Goal: Transaction & Acquisition: Purchase product/service

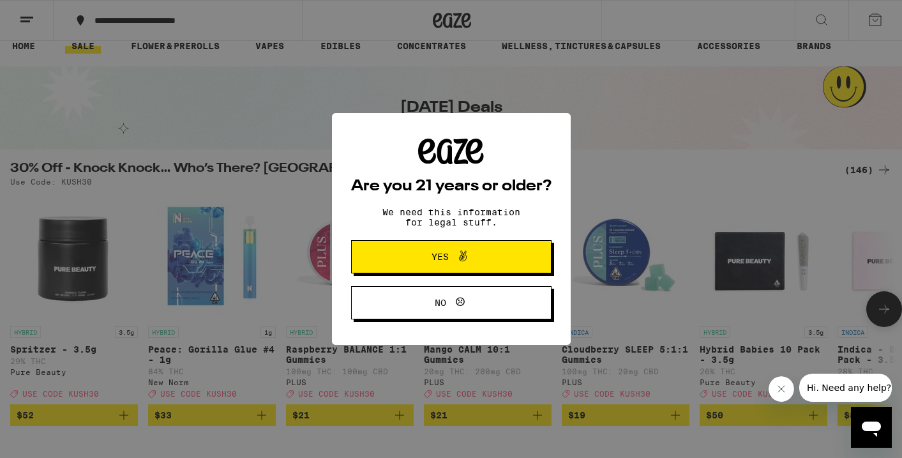
scroll to position [20, 0]
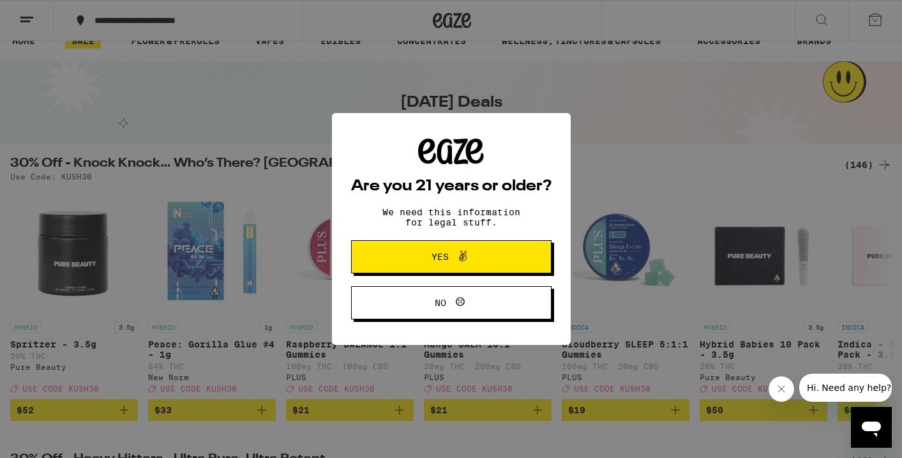
click at [464, 259] on icon at bounding box center [462, 255] width 15 height 15
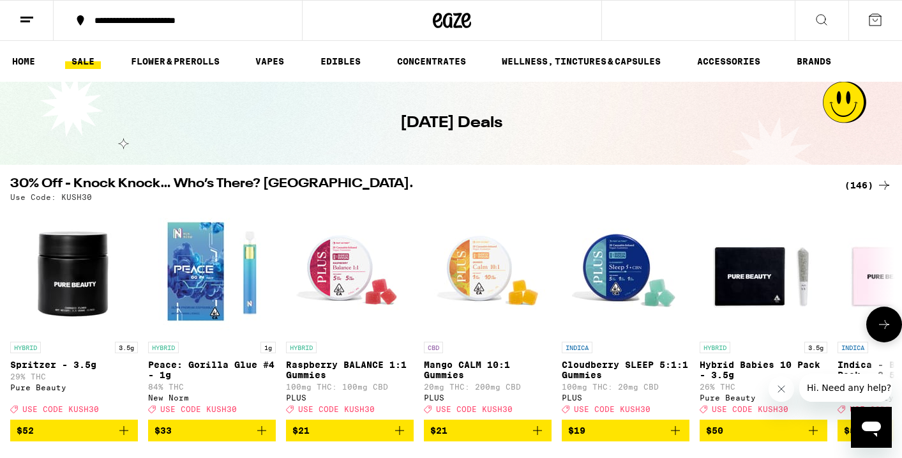
scroll to position [0, 0]
click at [185, 22] on div "**********" at bounding box center [185, 20] width 195 height 9
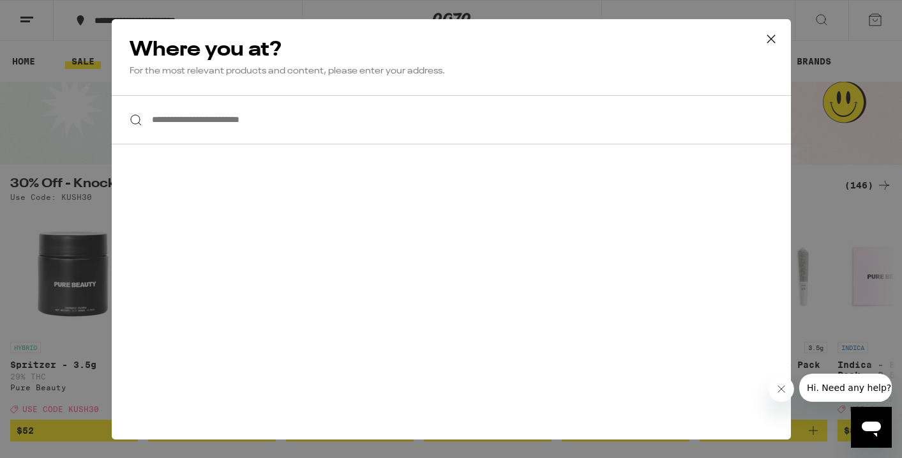
click at [202, 128] on input "**********" at bounding box center [451, 119] width 679 height 49
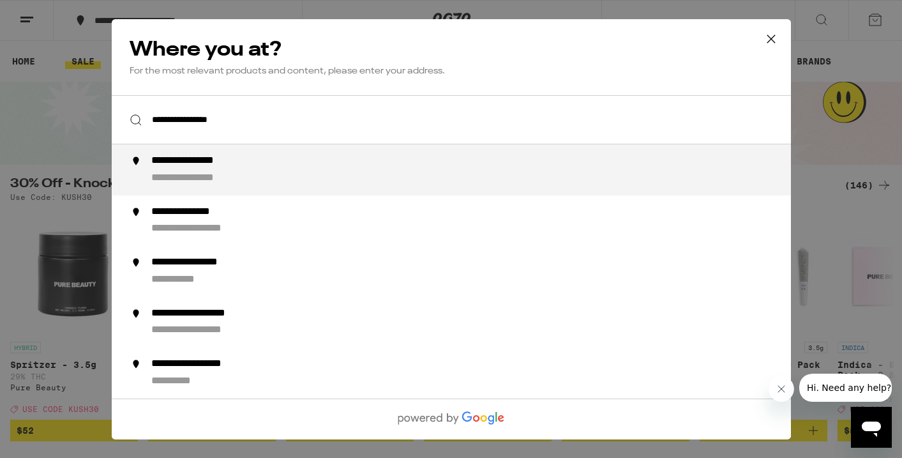
click at [217, 163] on div "**********" at bounding box center [203, 160] width 105 height 13
type input "**********"
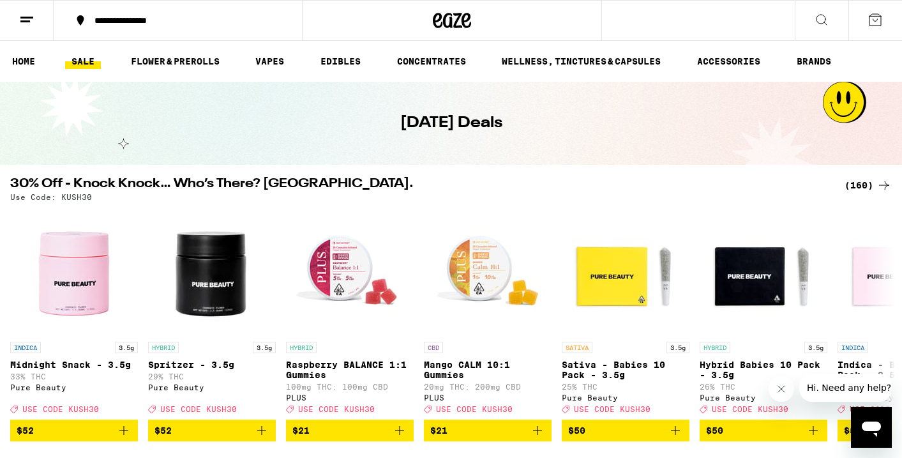
click at [865, 184] on div "(160)" at bounding box center [867, 184] width 47 height 15
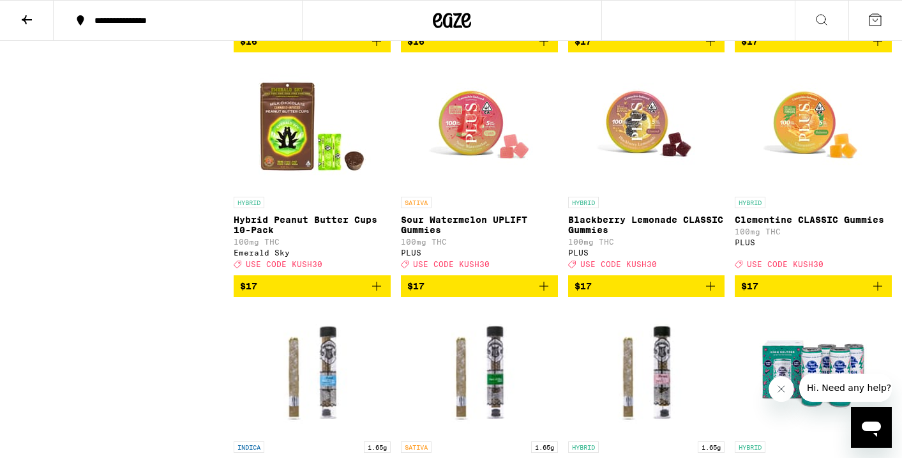
scroll to position [4072, 0]
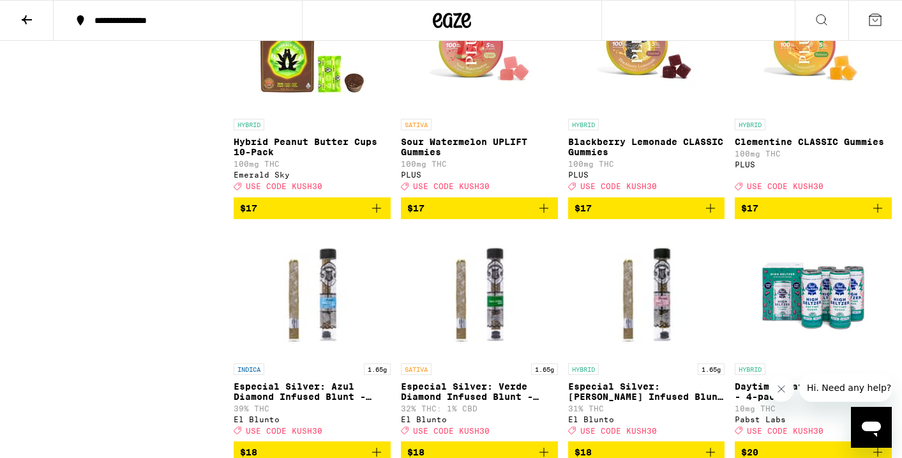
click at [465, 112] on img "Open page for Sour Watermelon UPLIFT Gummies from PLUS" at bounding box center [479, 49] width 128 height 128
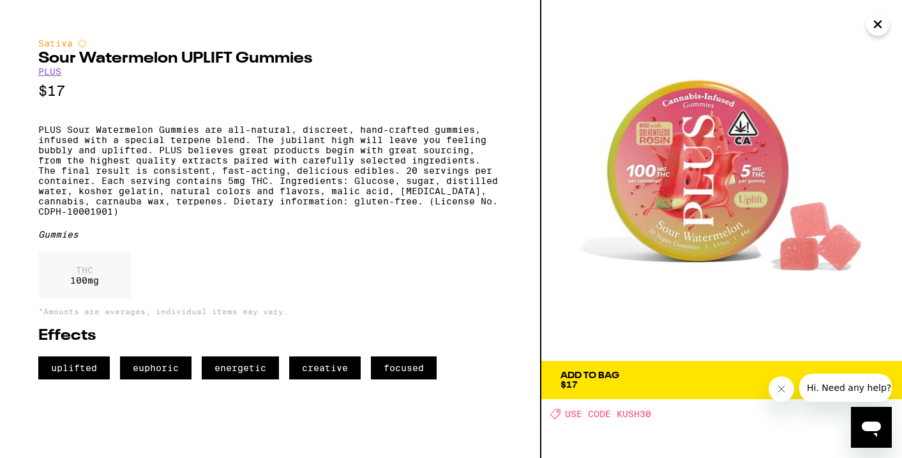
click at [609, 373] on div "Add To Bag" at bounding box center [589, 375] width 59 height 9
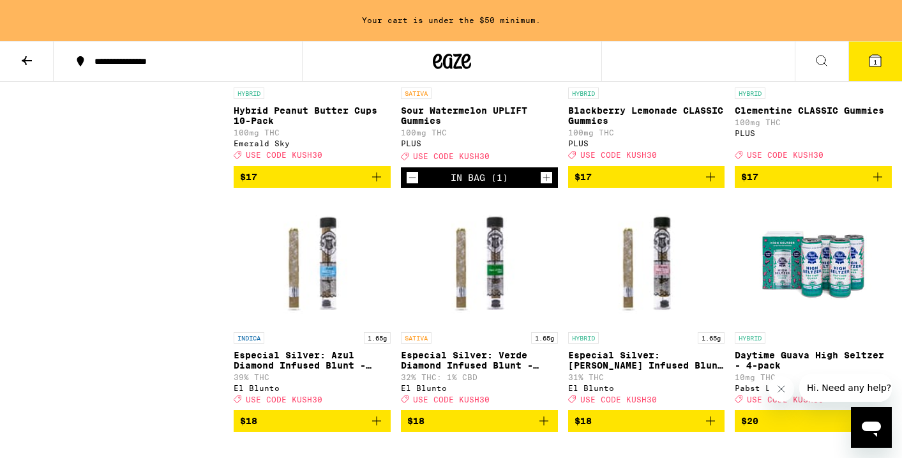
scroll to position [4076, 0]
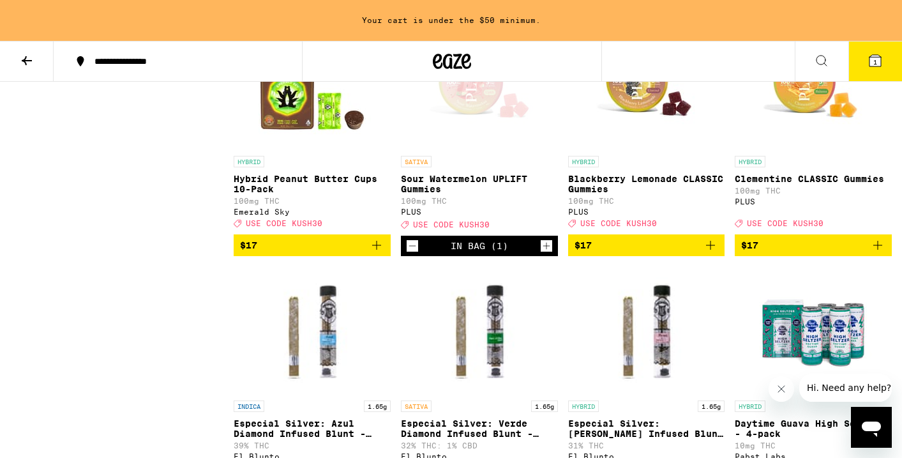
click at [637, 149] on img "Open page for Blackberry Lemonade CLASSIC Gummies from PLUS" at bounding box center [646, 86] width 128 height 128
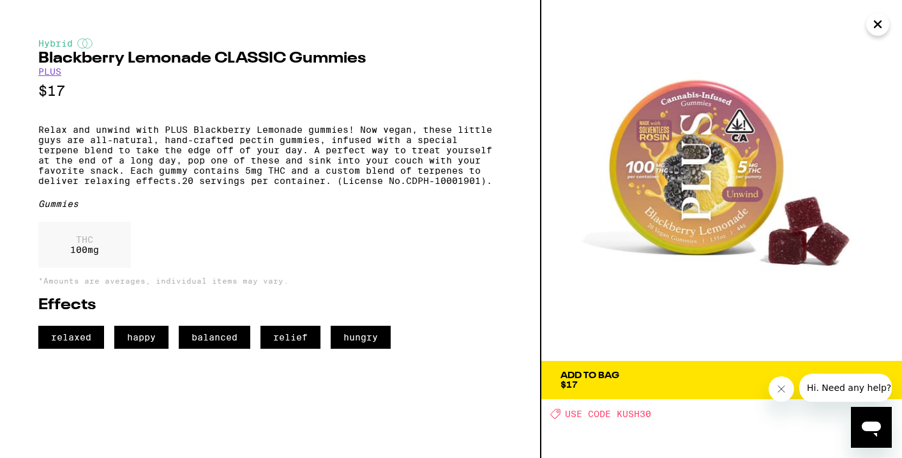
click at [603, 382] on div "Add To Bag $17" at bounding box center [589, 380] width 59 height 18
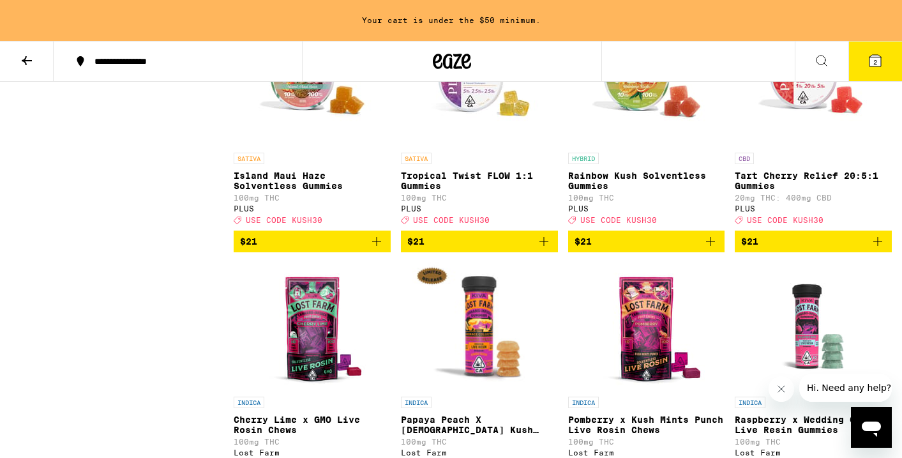
scroll to position [5535, 0]
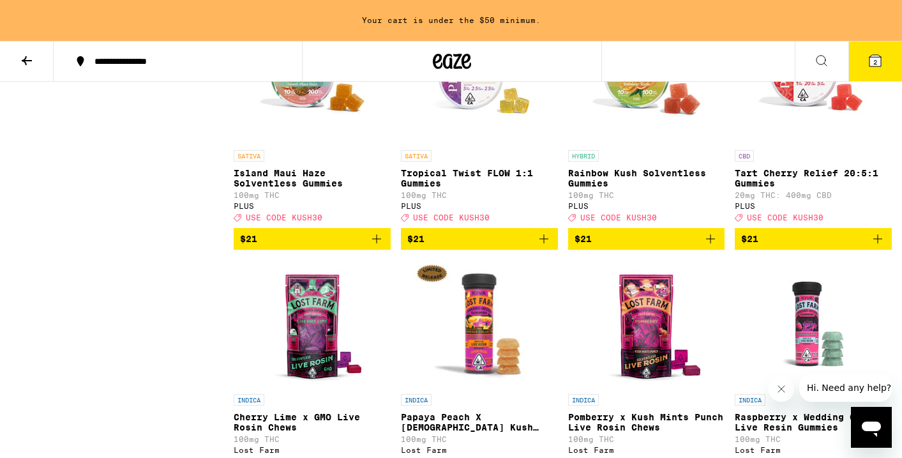
click at [312, 144] on img "Open page for Island Maui Haze Solventless Gummies from PLUS" at bounding box center [312, 80] width 128 height 128
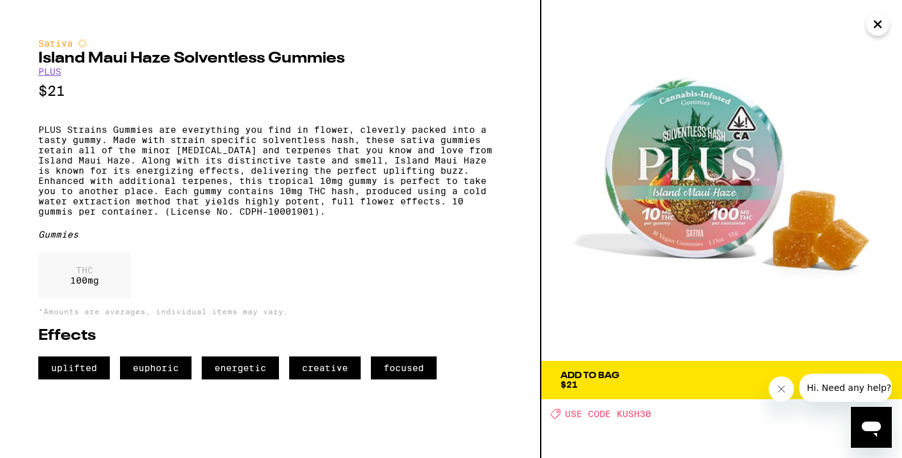
click at [598, 379] on div "Add To Bag" at bounding box center [589, 375] width 59 height 9
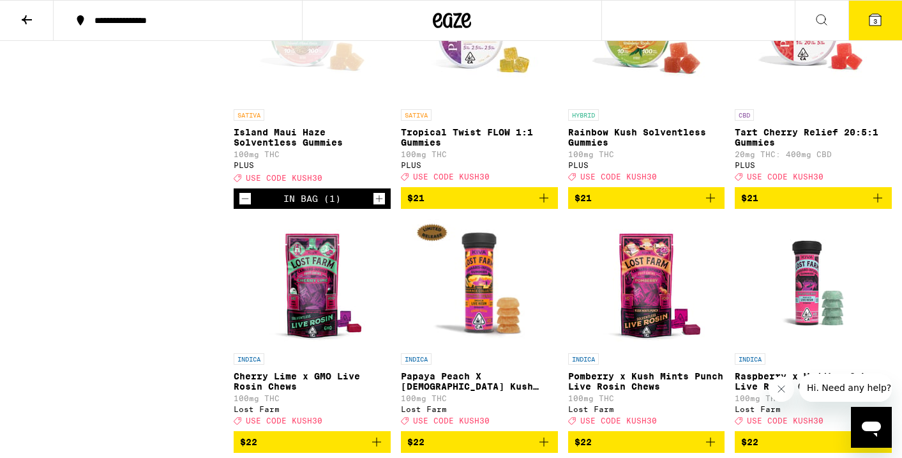
click at [875, 19] on span "3" at bounding box center [875, 21] width 4 height 8
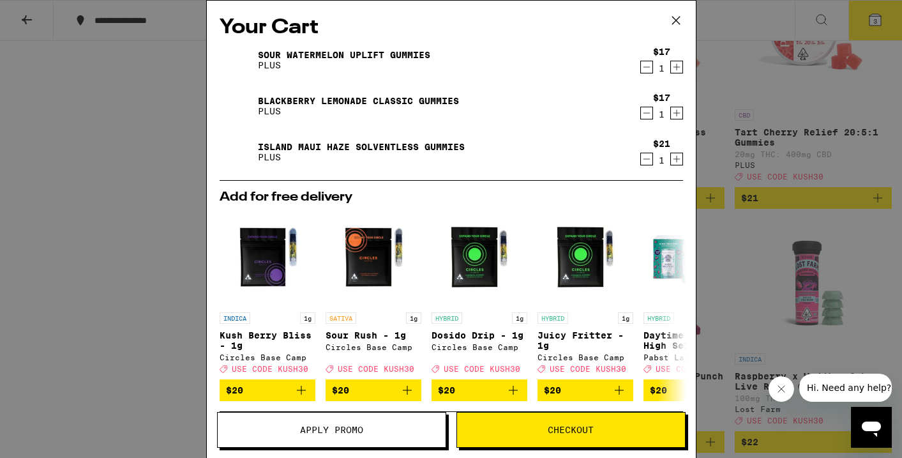
click at [676, 65] on icon "Increment" at bounding box center [676, 66] width 11 height 15
click at [316, 427] on span "Apply Promo" at bounding box center [331, 429] width 63 height 9
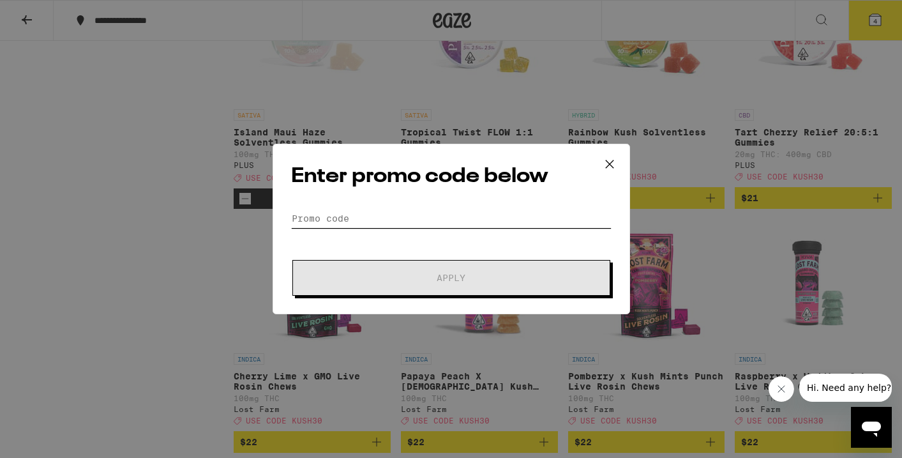
click at [352, 214] on input "Promo Code" at bounding box center [451, 218] width 320 height 19
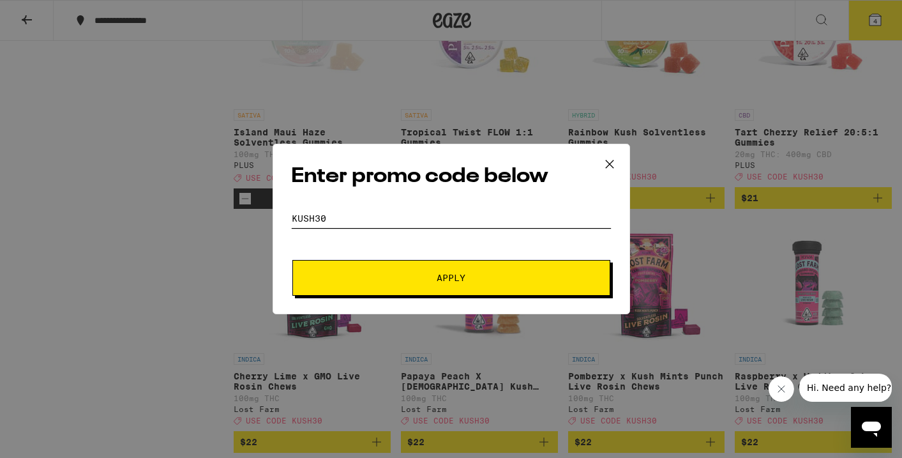
type input "kush30"
click at [429, 274] on span "Apply" at bounding box center [451, 277] width 230 height 9
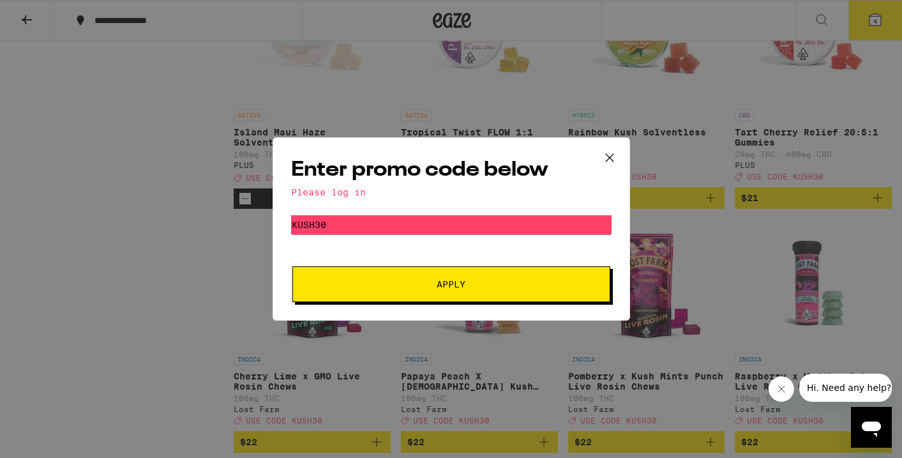
click at [454, 279] on span "Apply" at bounding box center [450, 283] width 29 height 9
click at [348, 191] on div "Please log in" at bounding box center [451, 192] width 320 height 10
click at [815, 27] on div "Enter promo code below Please log in Promo Code kush30 Apply" at bounding box center [451, 229] width 902 height 458
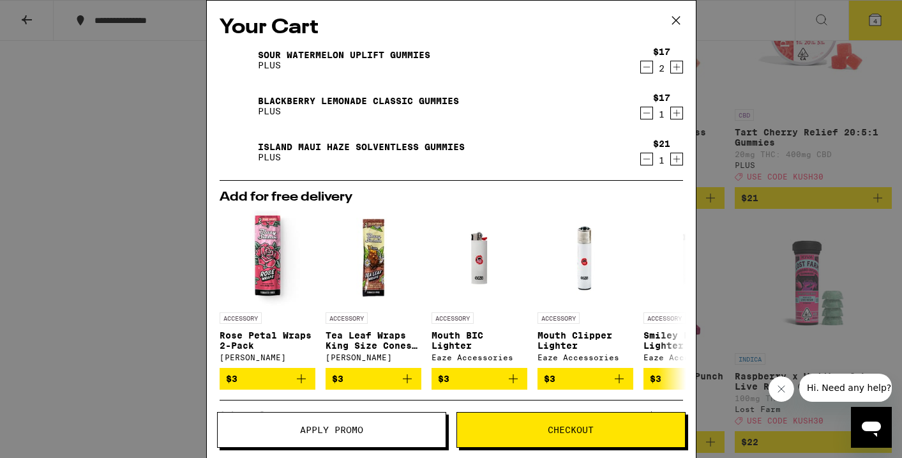
click at [676, 20] on icon at bounding box center [675, 21] width 8 height 8
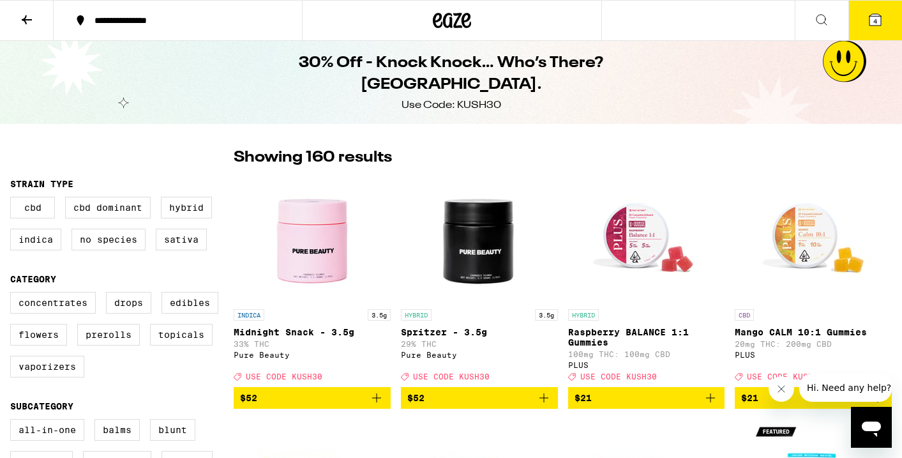
click at [871, 17] on icon at bounding box center [874, 19] width 11 height 11
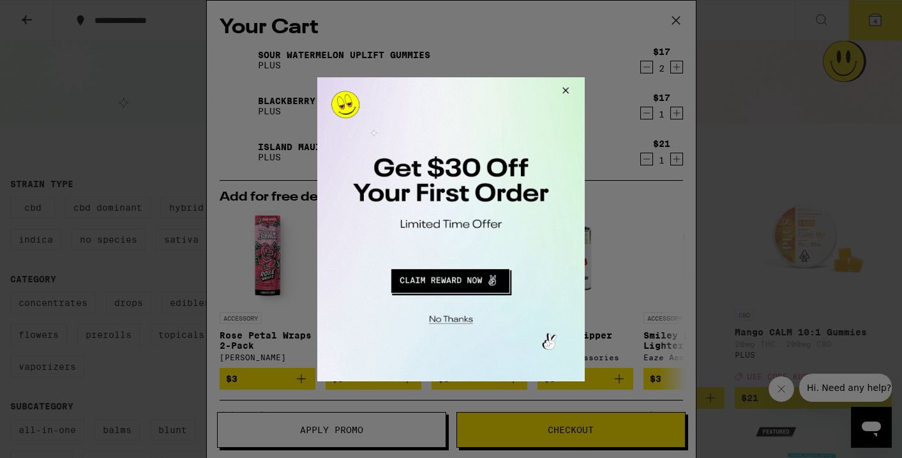
click at [676, 18] on div at bounding box center [451, 229] width 902 height 458
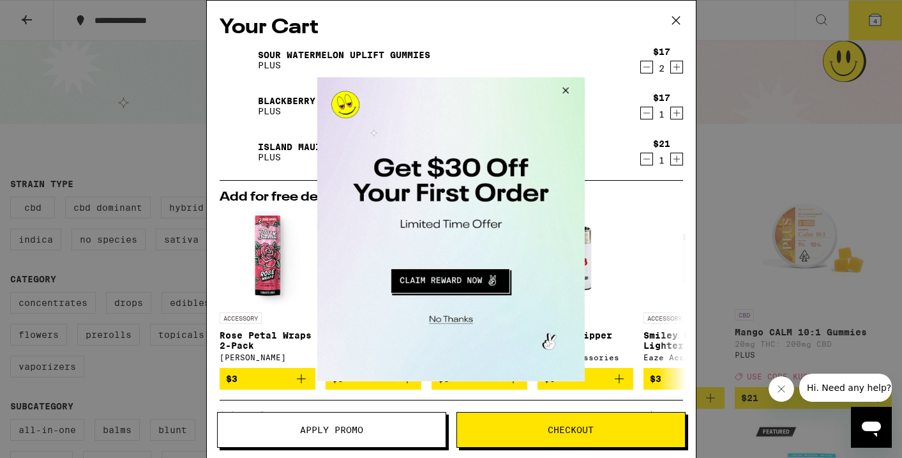
click at [569, 86] on button "Close Modal" at bounding box center [563, 92] width 34 height 31
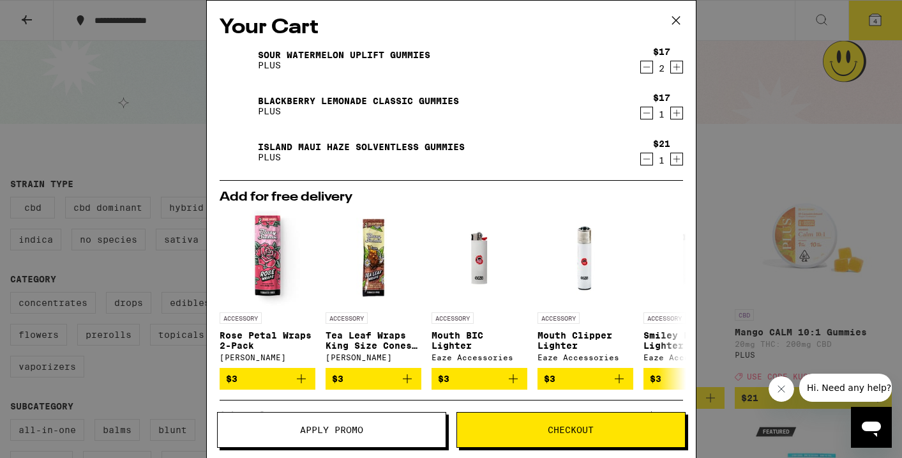
click at [22, 21] on div "Your Cart Sour Watermelon UPLIFT Gummies PLUS $17 2 Blackberry Lemonade CLASSIC…" at bounding box center [451, 229] width 902 height 458
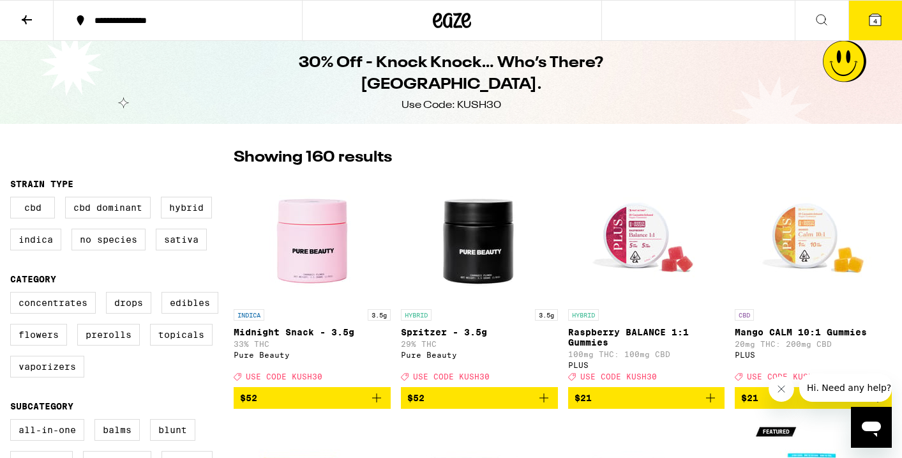
click at [26, 19] on icon at bounding box center [27, 19] width 10 height 9
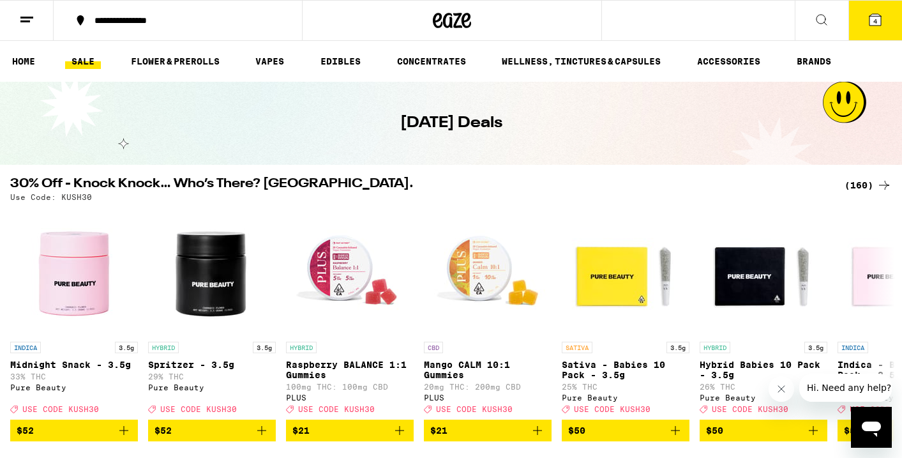
click at [26, 19] on icon at bounding box center [26, 19] width 15 height 15
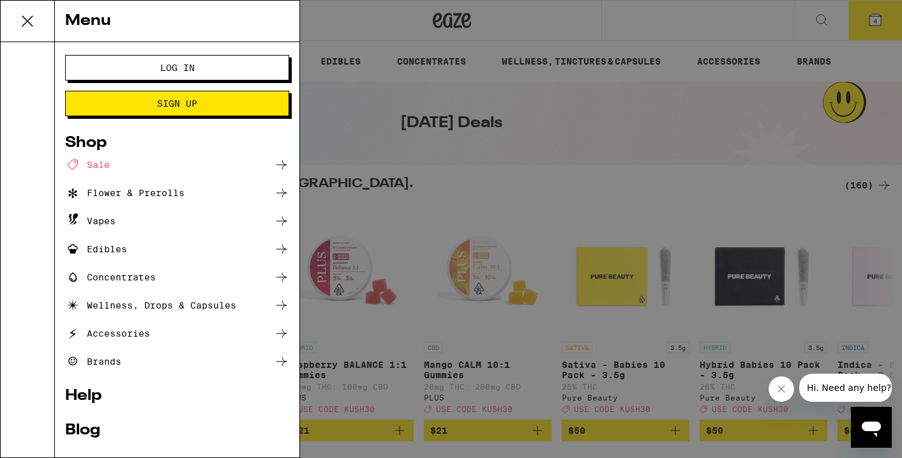
click at [193, 67] on span "Log In" at bounding box center [177, 67] width 34 height 9
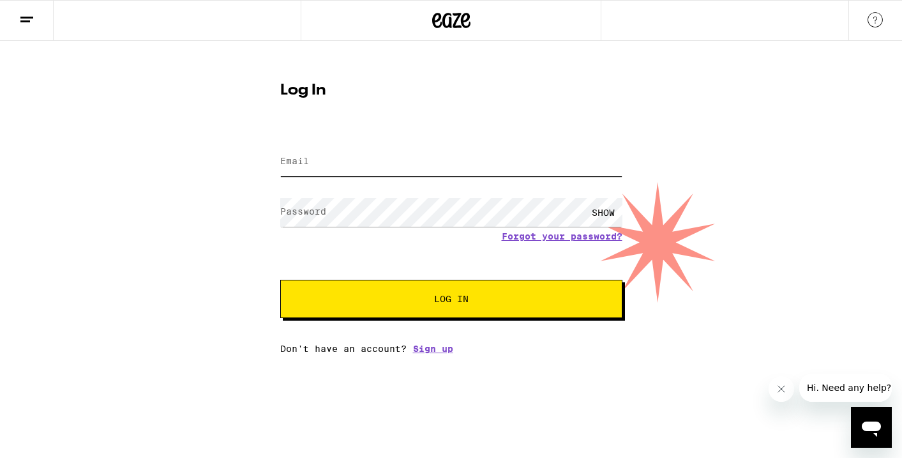
type input "[EMAIL_ADDRESS][DOMAIN_NAME]"
click at [450, 300] on button "Log In" at bounding box center [451, 298] width 342 height 38
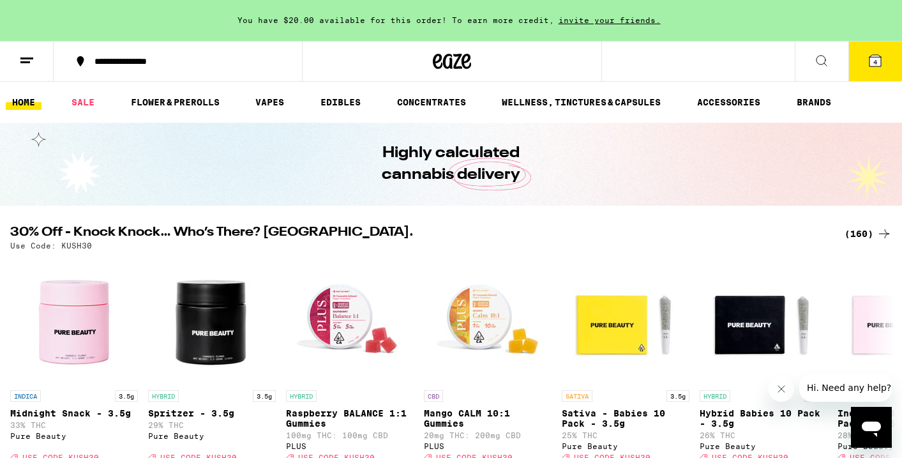
click at [875, 59] on span "4" at bounding box center [875, 62] width 4 height 8
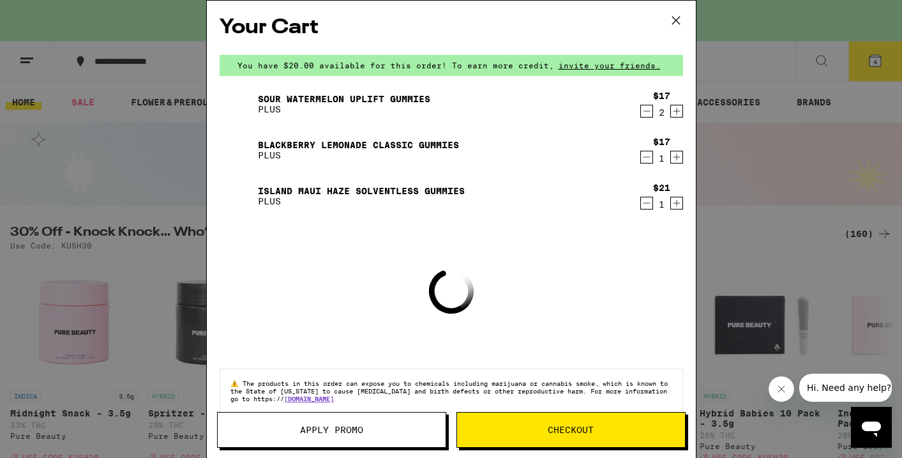
click at [345, 429] on span "Apply Promo" at bounding box center [331, 429] width 63 height 9
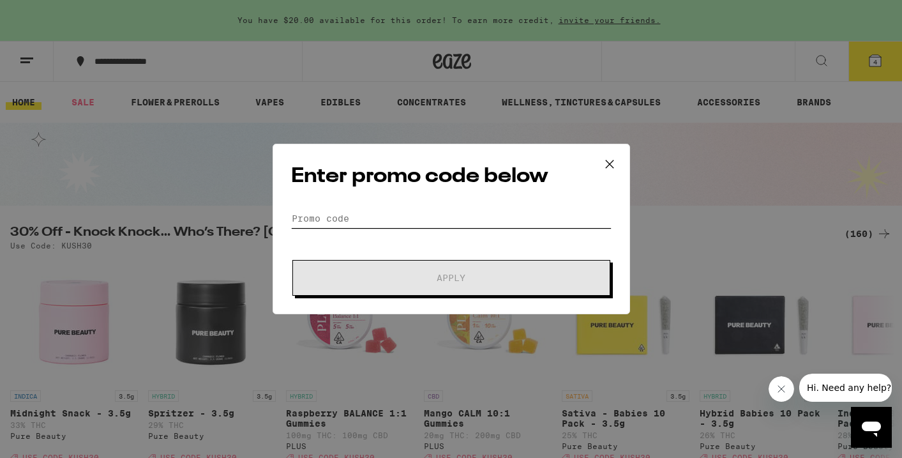
click at [402, 212] on input "Promo Code" at bounding box center [451, 218] width 320 height 19
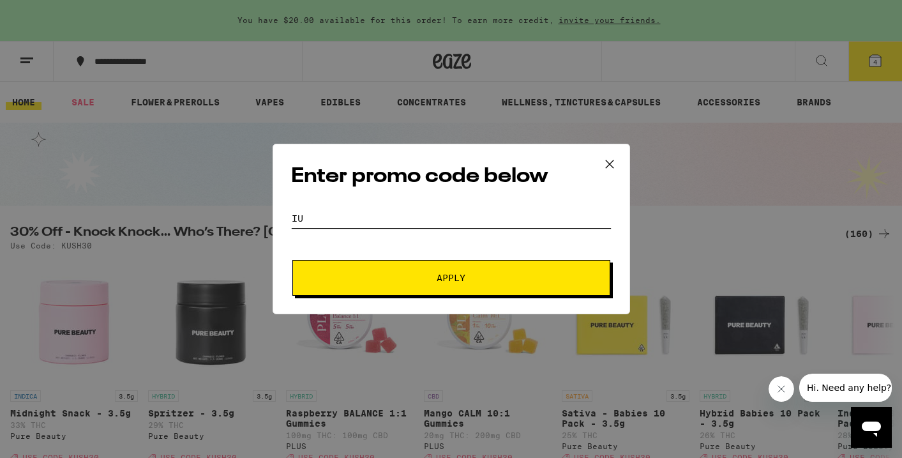
type input "i"
type input "kush30"
click at [460, 275] on span "Apply" at bounding box center [450, 277] width 29 height 9
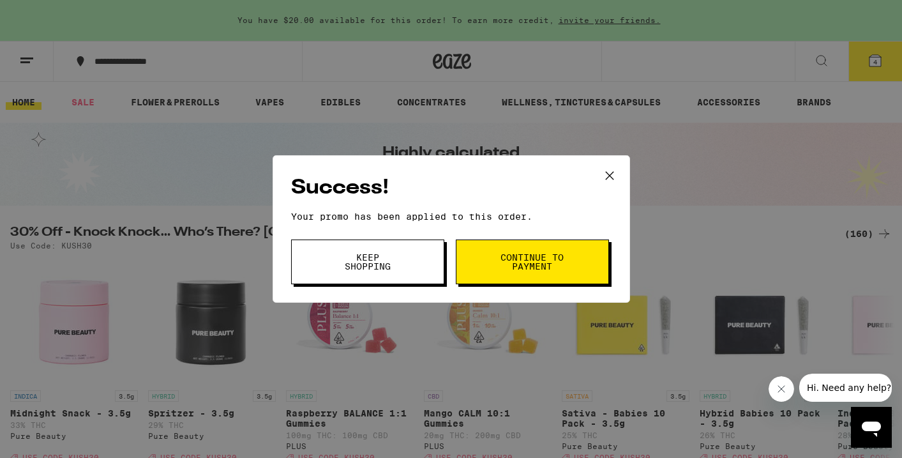
click at [517, 258] on span "Continue to payment" at bounding box center [532, 262] width 65 height 18
